Goal: Transaction & Acquisition: Purchase product/service

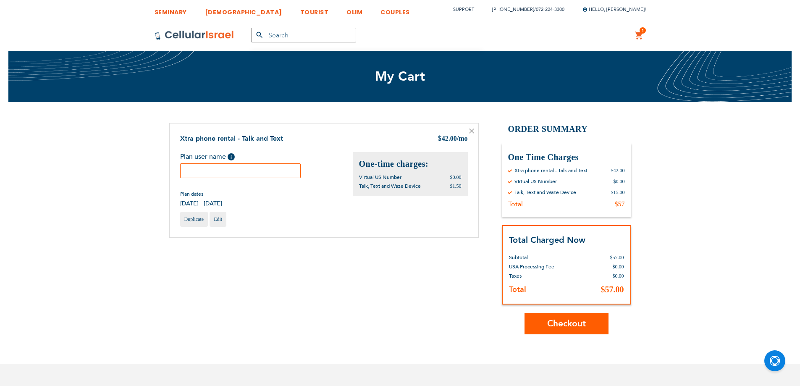
click at [235, 174] on input "text" at bounding box center [240, 170] width 121 height 15
type input "yhechiel"
click at [581, 321] on span "Checkout" at bounding box center [566, 324] width 39 height 12
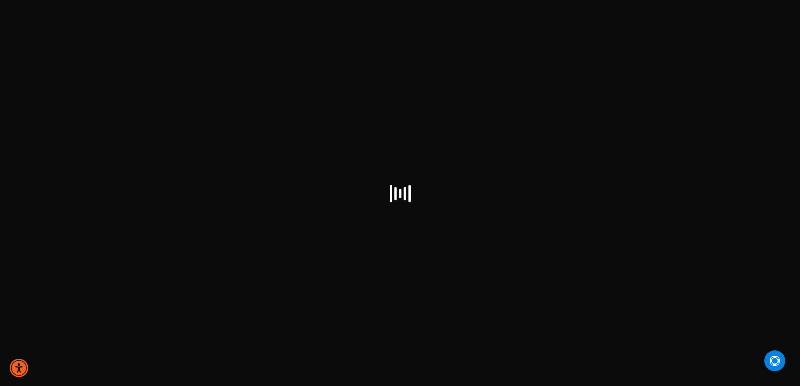
checkbox input "true"
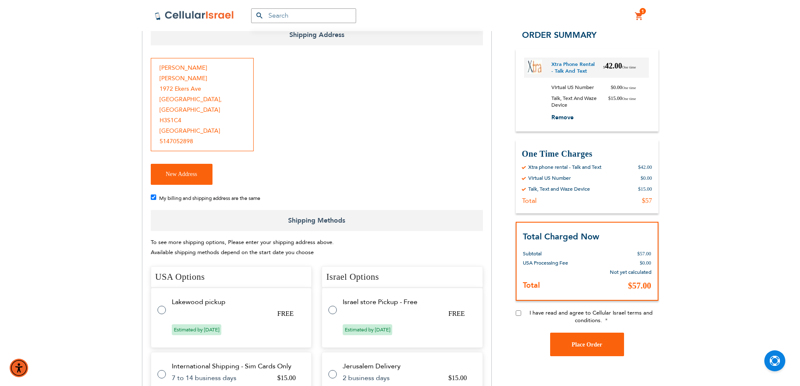
scroll to position [336, 0]
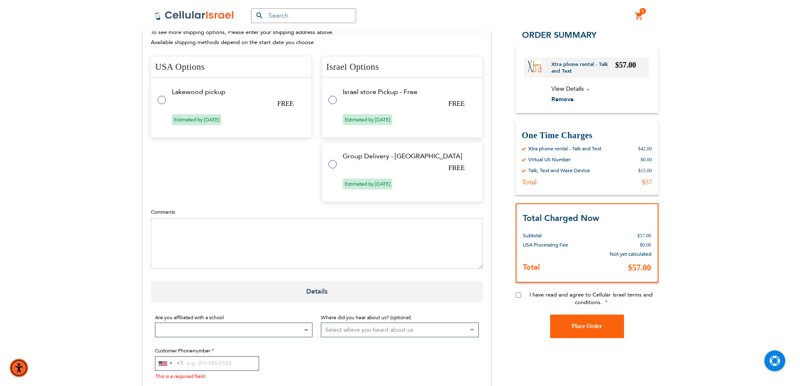
click at [328, 78] on tr "Israel store Pickup - Free FREE Estimated by [DATE]" at bounding box center [402, 108] width 161 height 60
radio input "true"
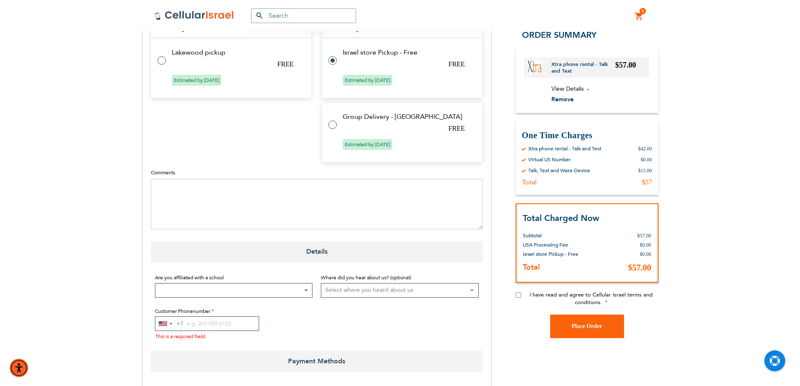
scroll to position [527, 0]
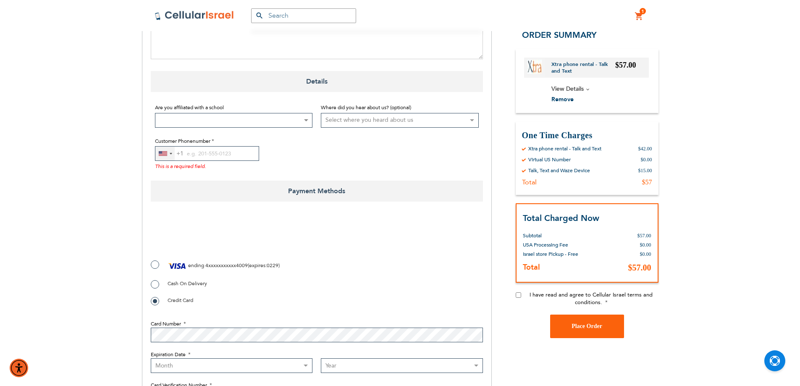
click at [160, 147] on div "[GEOGRAPHIC_DATA] +1" at bounding box center [164, 154] width 19 height 14
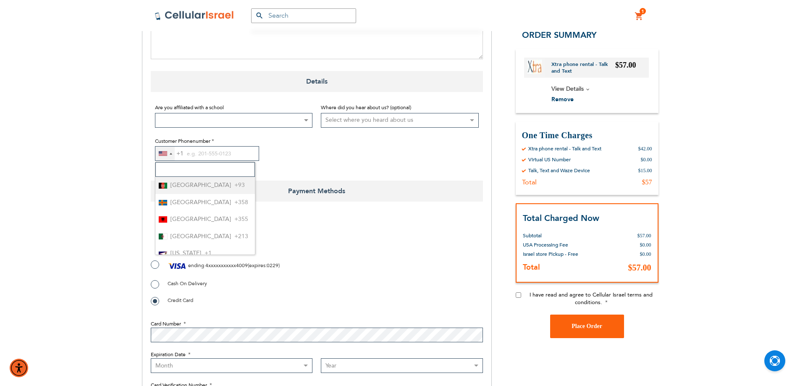
click at [174, 162] on input "Search" at bounding box center [205, 169] width 100 height 15
type input "972"
click at [190, 180] on span "+972" at bounding box center [195, 185] width 14 height 11
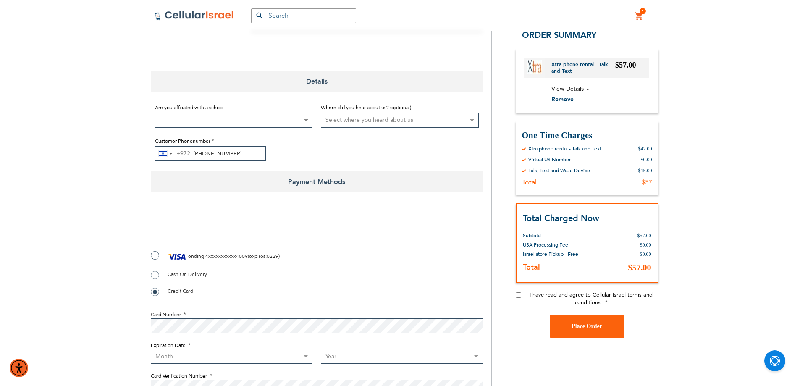
type input "[PHONE_NUMBER]"
checkbox input "true"
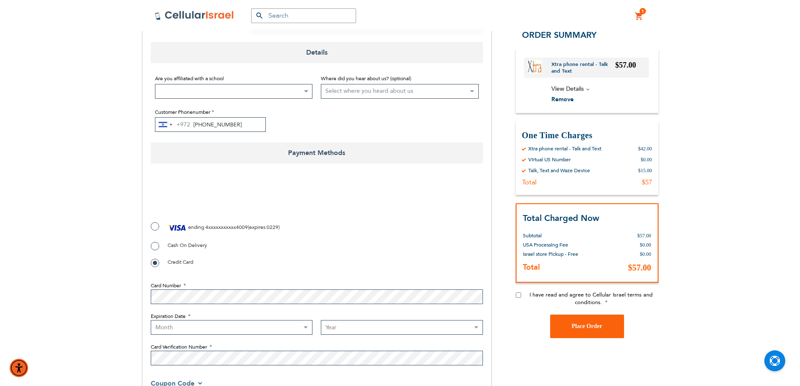
scroll to position [569, 0]
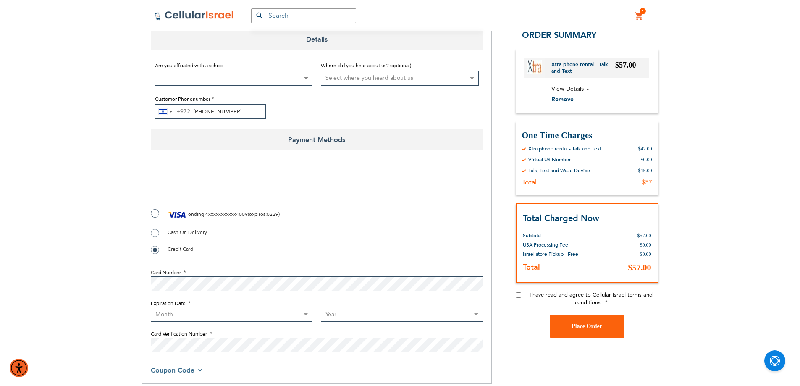
click at [197, 307] on select "Month [DATE] - [DATE] - [DATE] - [DATE] - [DATE] - [DATE] - [DATE] - [DATE] - […" at bounding box center [232, 314] width 162 height 15
select select "2"
click at [151, 307] on select "Month [DATE] - [DATE] - [DATE] - [DATE] - [DATE] - [DATE] - [DATE] - [DATE] - […" at bounding box center [232, 314] width 162 height 15
click at [371, 307] on select "Year [DATE] 2026 2027 2028 2029 2030 2031 2032 2033 2034 2035 2036 2037 2038 20…" at bounding box center [402, 314] width 162 height 15
select select "2029"
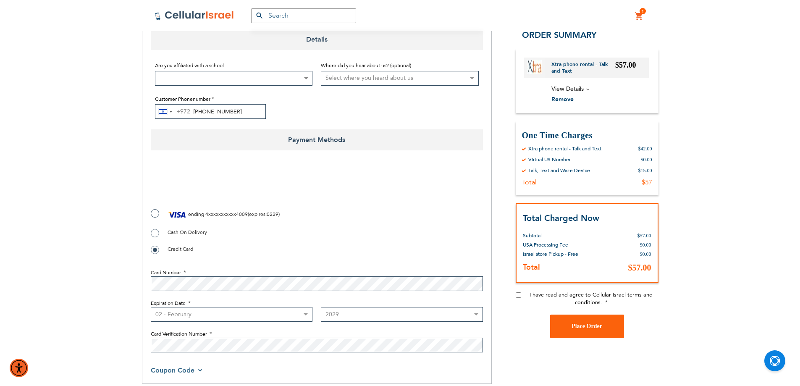
click at [321, 307] on select "Year [DATE] 2026 2027 2028 2029 2030 2031 2032 2033 2034 2035 2036 2037 2038 20…" at bounding box center [402, 314] width 162 height 15
click at [518, 294] on input "I have read and agree to Cellular Israel terms and conditions." at bounding box center [518, 294] width 5 height 5
checkbox input "true"
checkbox input "false"
click at [571, 324] on button "Place Order" at bounding box center [587, 327] width 74 height 24
